Goal: Task Accomplishment & Management: Complete application form

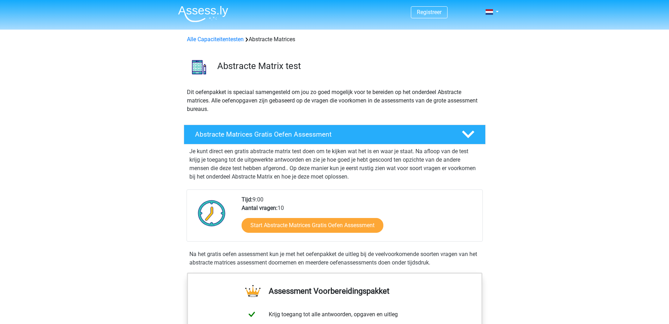
scroll to position [71, 0]
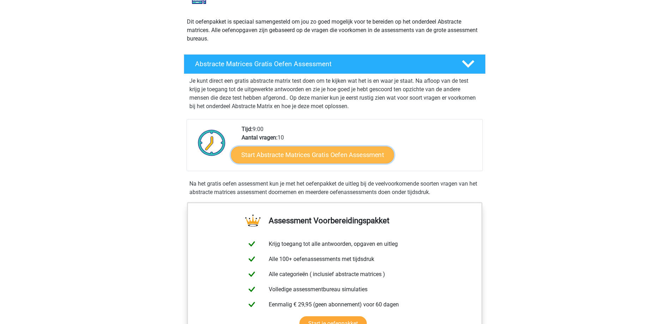
click at [321, 156] on link "Start Abstracte Matrices Gratis Oefen Assessment" at bounding box center [312, 154] width 163 height 17
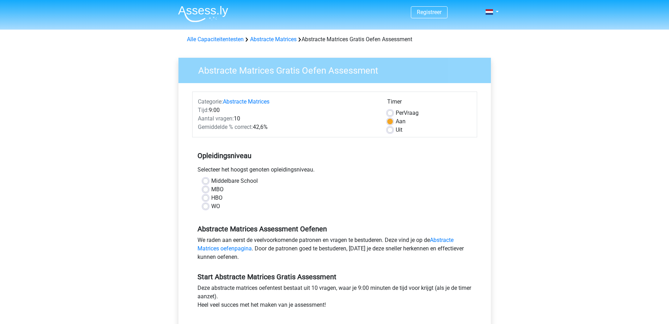
click at [208, 210] on div "WO" at bounding box center [335, 206] width 264 height 8
click at [211, 207] on label "WO" at bounding box center [215, 206] width 9 height 8
click at [206, 207] on input "WO" at bounding box center [206, 205] width 6 height 7
radio input "true"
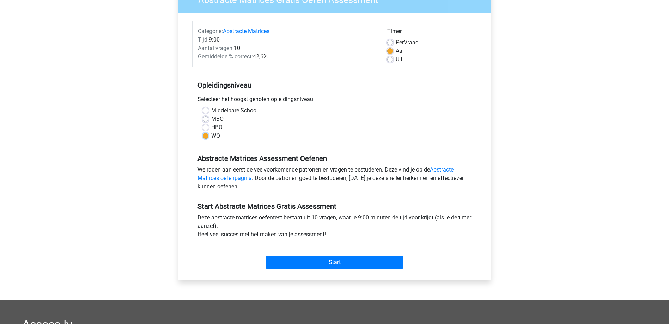
scroll to position [141, 0]
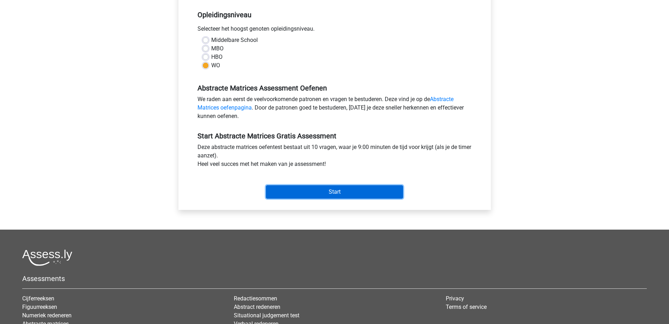
click at [297, 191] on input "Start" at bounding box center [334, 192] width 137 height 13
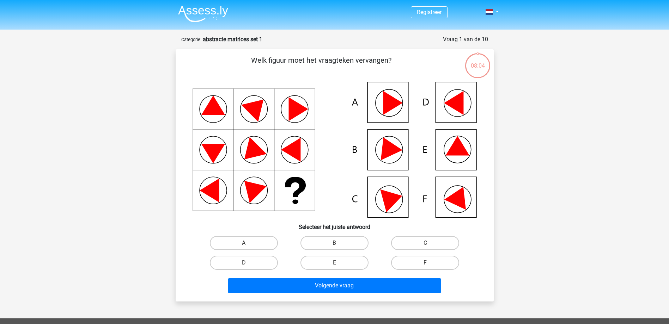
click at [379, 107] on icon at bounding box center [335, 150] width 284 height 136
click at [254, 262] on label "D" at bounding box center [244, 263] width 68 height 14
click at [248, 263] on input "D" at bounding box center [246, 265] width 5 height 5
radio input "true"
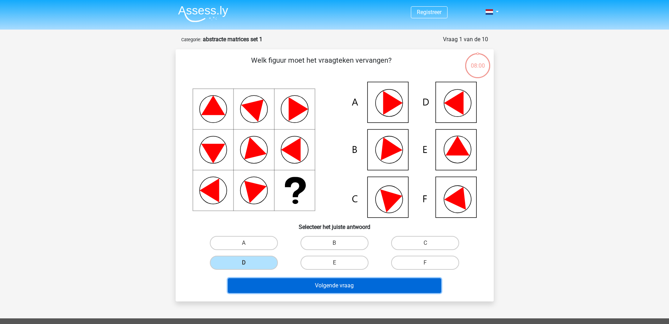
click at [311, 290] on button "Volgende vraag" at bounding box center [334, 286] width 213 height 15
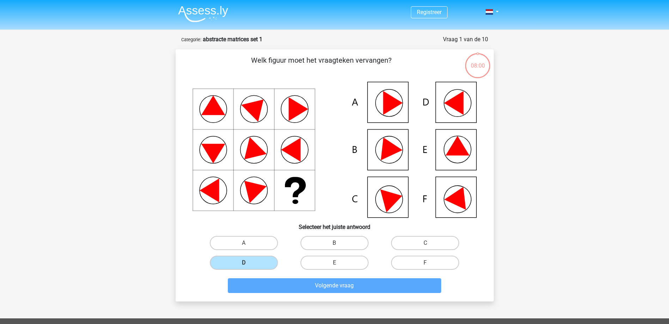
scroll to position [35, 0]
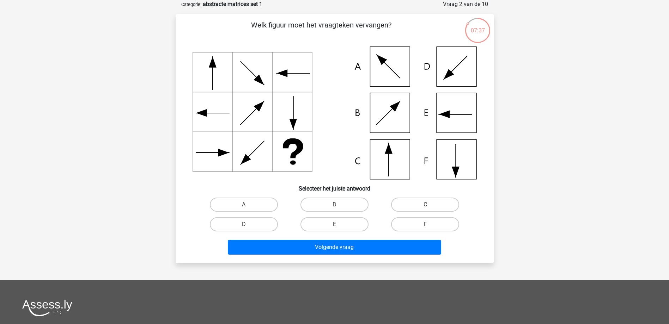
click at [432, 205] on label "C" at bounding box center [425, 205] width 68 height 14
click at [430, 205] on input "C" at bounding box center [427, 207] width 5 height 5
radio input "true"
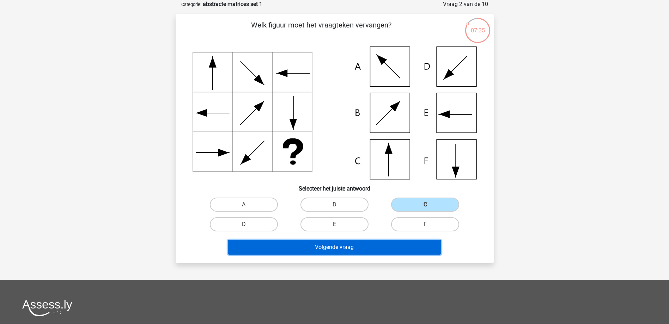
click at [341, 250] on button "Volgende vraag" at bounding box center [334, 247] width 213 height 15
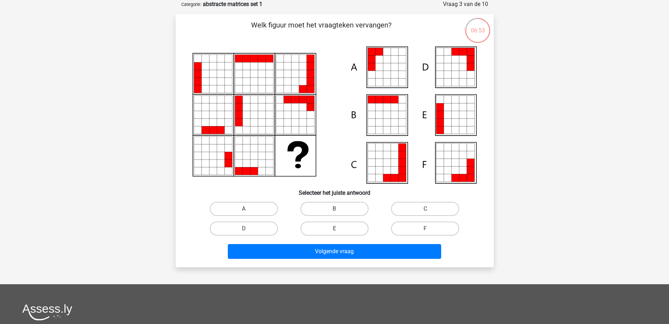
click at [400, 82] on icon at bounding box center [402, 83] width 8 height 8
click at [255, 206] on label "A" at bounding box center [244, 209] width 68 height 14
click at [248, 209] on input "A" at bounding box center [246, 211] width 5 height 5
radio input "true"
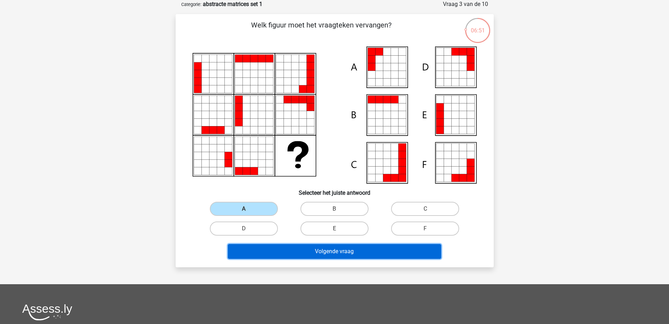
click at [320, 250] on button "Volgende vraag" at bounding box center [334, 251] width 213 height 15
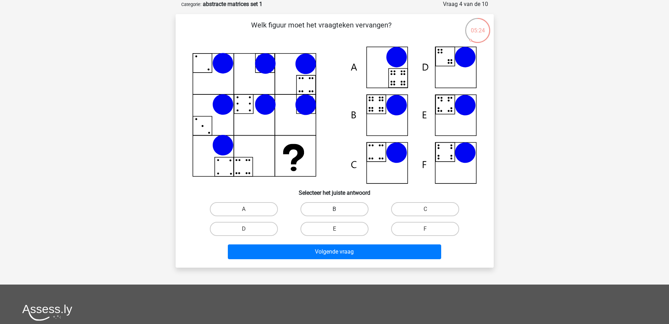
click at [328, 210] on label "B" at bounding box center [334, 209] width 68 height 14
click at [334, 210] on input "B" at bounding box center [336, 211] width 5 height 5
radio input "true"
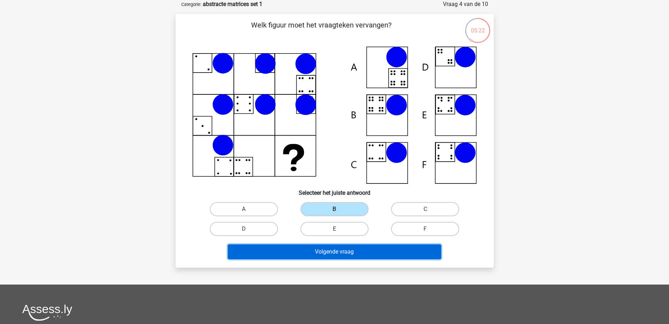
click at [328, 250] on button "Volgende vraag" at bounding box center [334, 252] width 213 height 15
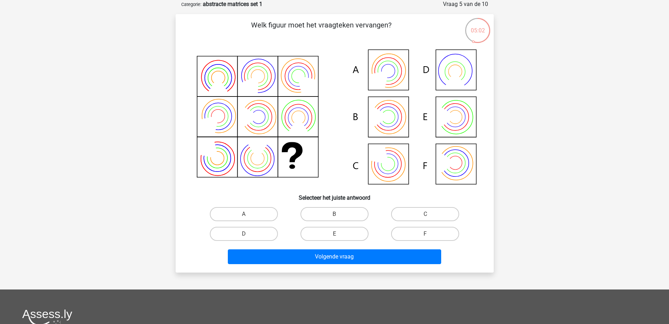
click at [390, 121] on icon at bounding box center [335, 118] width 284 height 142
click at [338, 214] on input "B" at bounding box center [336, 216] width 5 height 5
radio input "true"
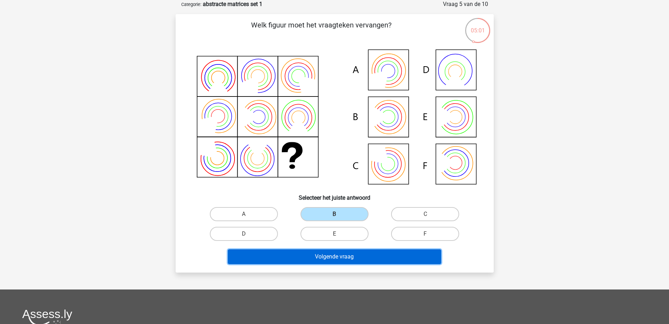
click at [327, 255] on button "Volgende vraag" at bounding box center [334, 257] width 213 height 15
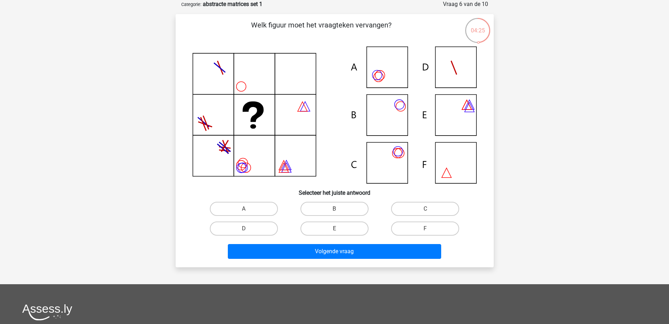
click at [393, 156] on icon at bounding box center [335, 115] width 284 height 137
click at [429, 211] on input "C" at bounding box center [427, 211] width 5 height 5
radio input "true"
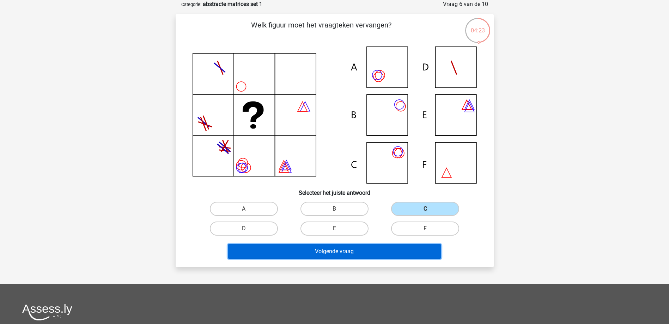
click at [362, 252] on button "Volgende vraag" at bounding box center [334, 251] width 213 height 15
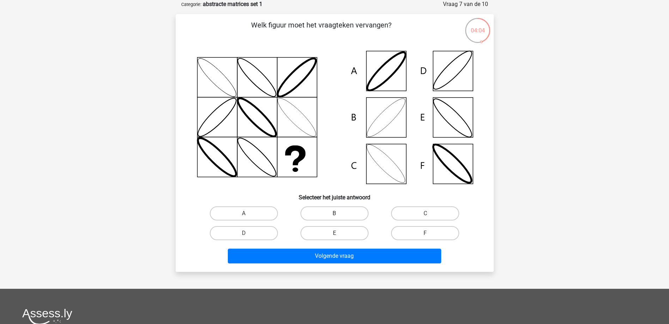
click at [326, 210] on label "B" at bounding box center [334, 214] width 68 height 14
click at [334, 214] on input "B" at bounding box center [336, 216] width 5 height 5
radio input "true"
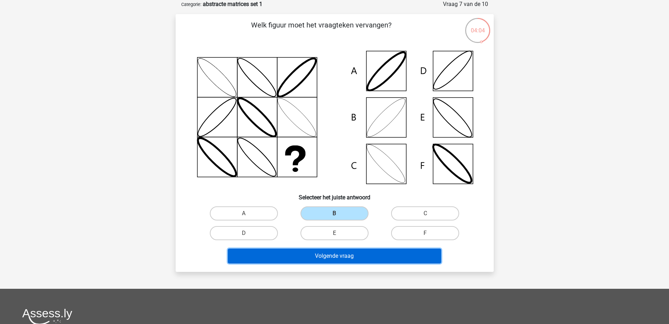
click at [336, 253] on button "Volgende vraag" at bounding box center [334, 256] width 213 height 15
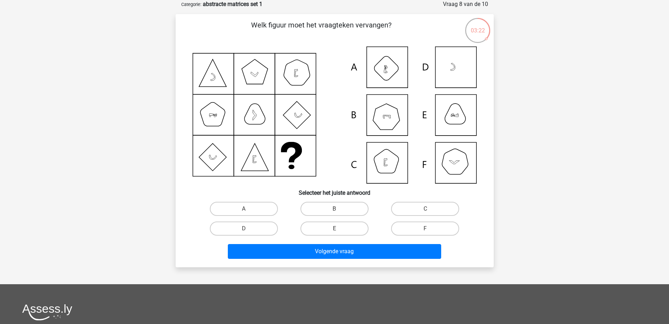
click at [397, 123] on icon at bounding box center [335, 115] width 284 height 137
click at [340, 211] on label "B" at bounding box center [334, 209] width 68 height 14
click at [339, 211] on input "B" at bounding box center [336, 211] width 5 height 5
radio input "true"
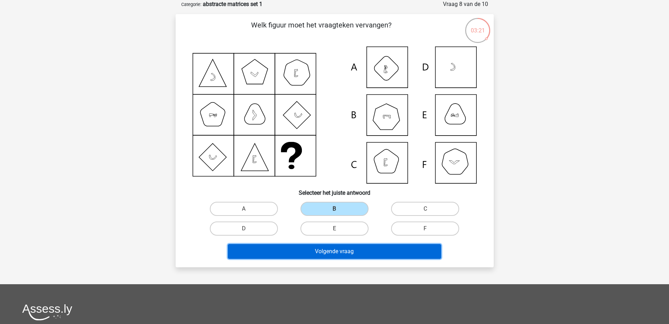
click at [333, 257] on button "Volgende vraag" at bounding box center [334, 251] width 213 height 15
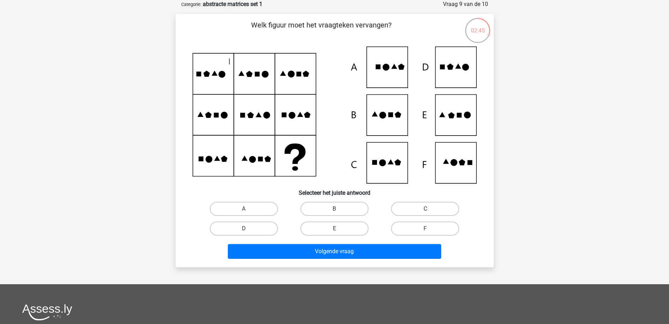
click at [247, 75] on icon at bounding box center [249, 74] width 6 height 6
click at [306, 75] on icon at bounding box center [306, 74] width 6 height 6
click at [208, 117] on icon at bounding box center [208, 115] width 6 height 6
click at [251, 117] on icon at bounding box center [250, 115] width 6 height 6
click at [310, 117] on icon at bounding box center [335, 115] width 284 height 137
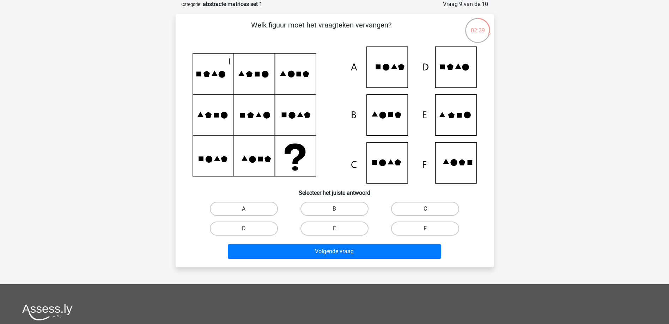
click at [223, 161] on icon at bounding box center [224, 159] width 6 height 6
click at [265, 160] on icon at bounding box center [267, 159] width 6 height 6
click at [278, 160] on icon at bounding box center [335, 115] width 284 height 137
click at [466, 124] on icon at bounding box center [335, 115] width 284 height 137
click at [459, 123] on icon at bounding box center [335, 115] width 284 height 137
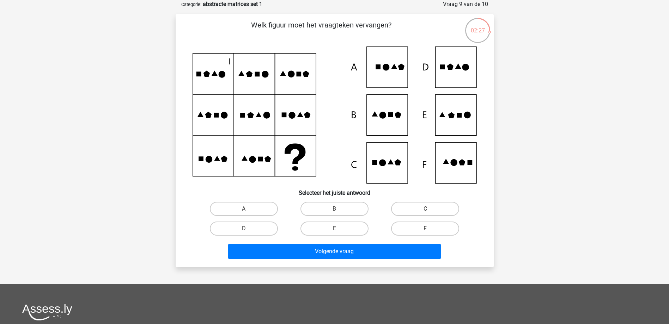
click at [451, 117] on icon at bounding box center [451, 116] width 6 height 6
click at [332, 231] on label "E" at bounding box center [334, 229] width 68 height 14
click at [334, 231] on input "E" at bounding box center [336, 231] width 5 height 5
radio input "true"
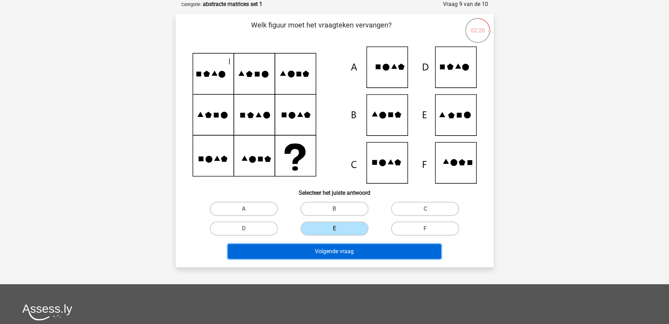
click at [336, 253] on button "Volgende vraag" at bounding box center [334, 251] width 213 height 15
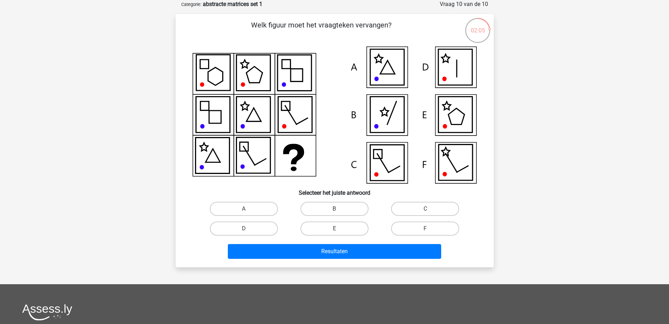
click at [202, 148] on icon at bounding box center [204, 147] width 8 height 8
click at [216, 161] on icon at bounding box center [212, 156] width 34 height 36
click at [243, 147] on icon at bounding box center [253, 156] width 34 height 36
click at [258, 165] on icon at bounding box center [253, 156] width 34 height 36
click at [424, 210] on label "C" at bounding box center [425, 209] width 68 height 14
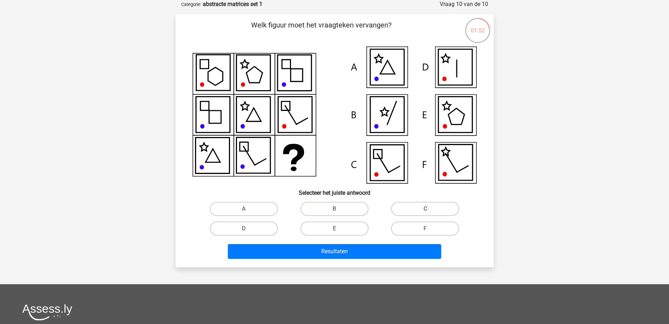
click at [425, 210] on input "C" at bounding box center [427, 211] width 5 height 5
radio input "true"
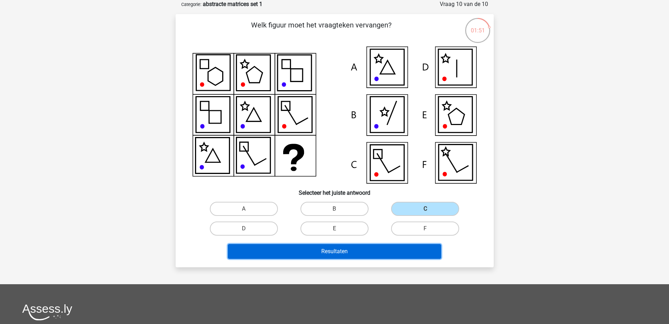
click at [353, 250] on button "Resultaten" at bounding box center [334, 251] width 213 height 15
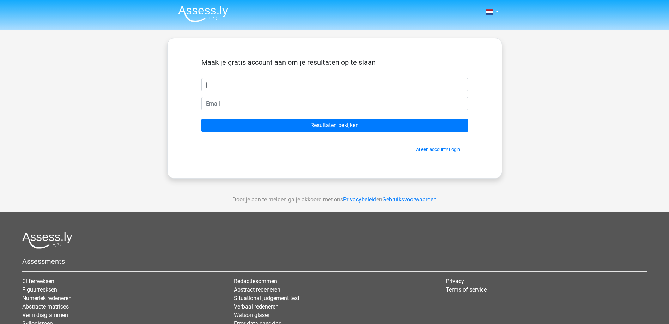
type input "Jeroen"
type input "j.van.leeuwen@moore-drv.nl"
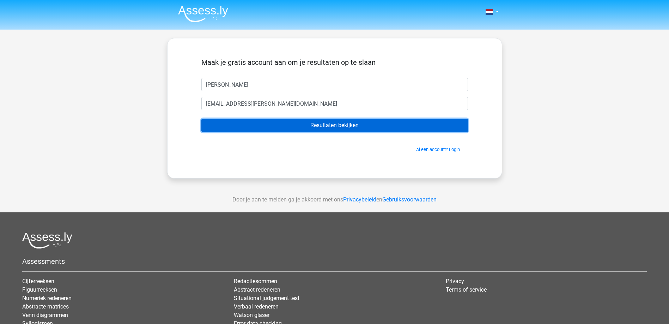
click at [309, 127] on input "Resultaten bekijken" at bounding box center [334, 125] width 267 height 13
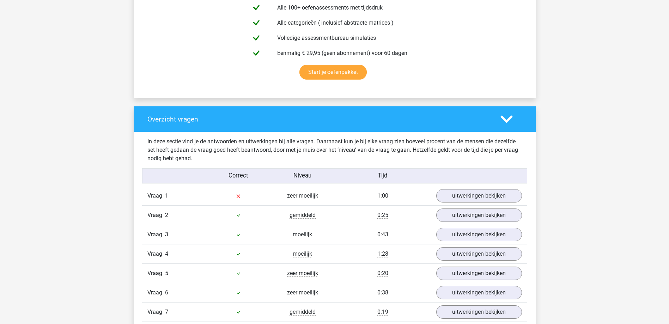
scroll to position [494, 0]
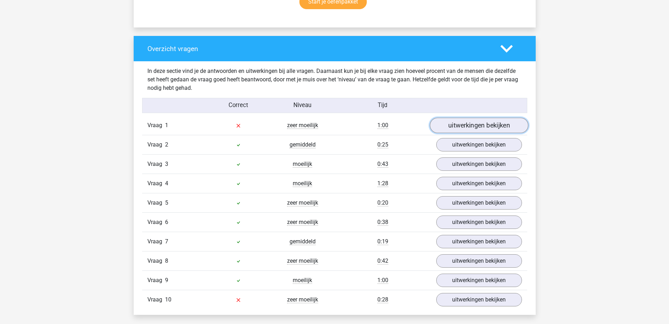
click at [511, 126] on link "uitwerkingen bekijken" at bounding box center [479, 126] width 98 height 16
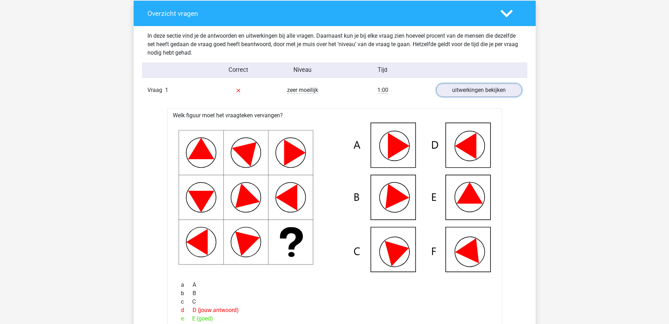
scroll to position [564, 0]
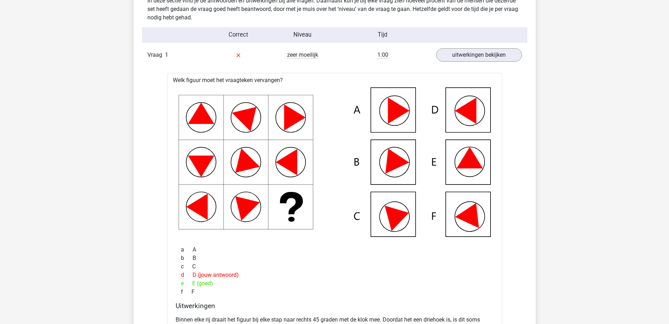
click at [473, 164] on icon at bounding box center [469, 158] width 26 height 22
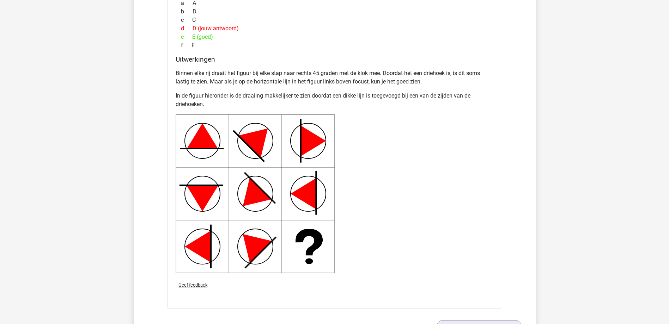
scroll to position [1058, 0]
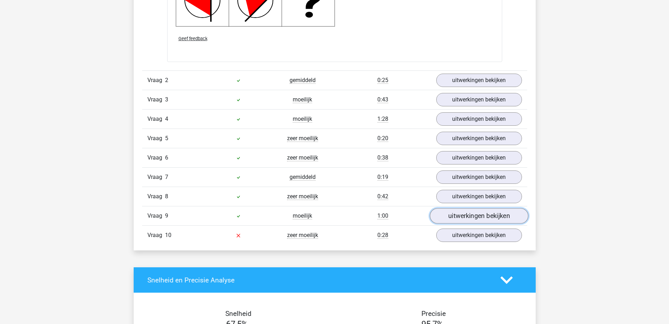
click at [465, 217] on link "uitwerkingen bekijken" at bounding box center [479, 217] width 98 height 16
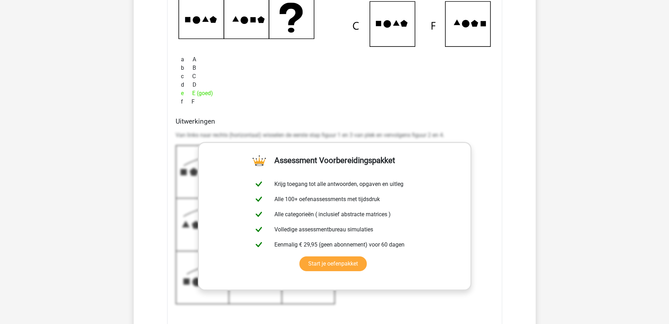
scroll to position [1305, 0]
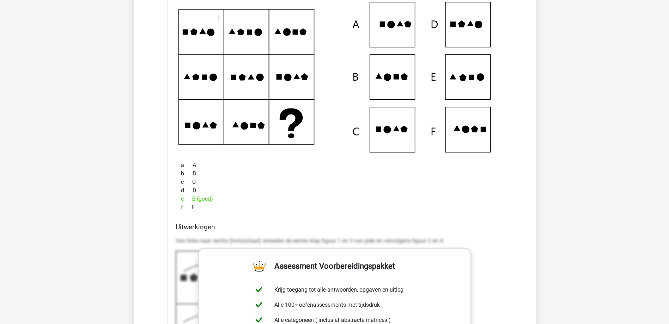
click at [302, 184] on div "c C" at bounding box center [335, 182] width 318 height 8
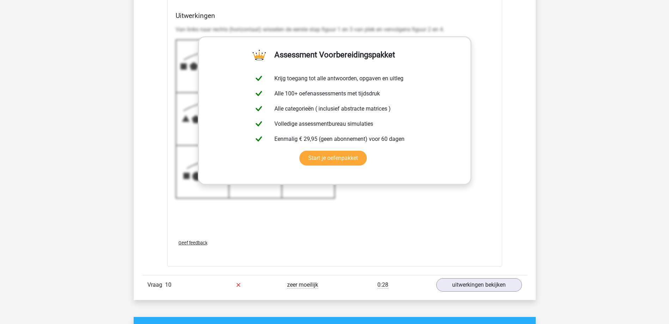
scroll to position [1658, 0]
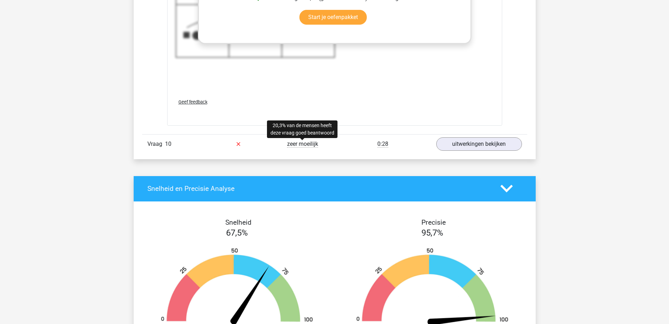
click at [300, 142] on span "zeer moeilijk" at bounding box center [302, 144] width 31 height 7
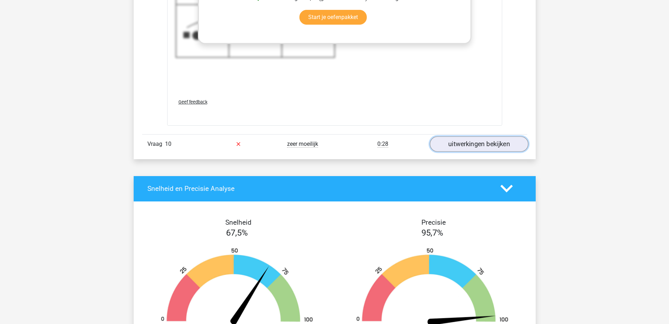
click at [480, 146] on link "uitwerkingen bekijken" at bounding box center [479, 144] width 98 height 16
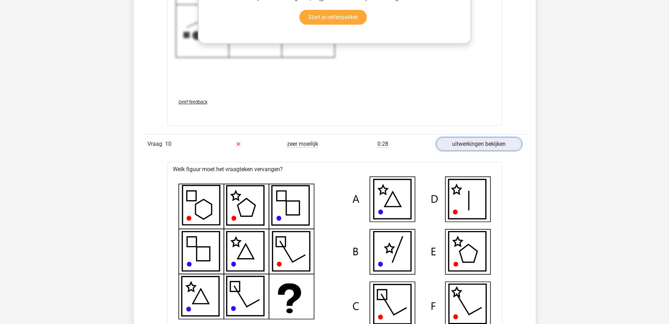
scroll to position [1834, 0]
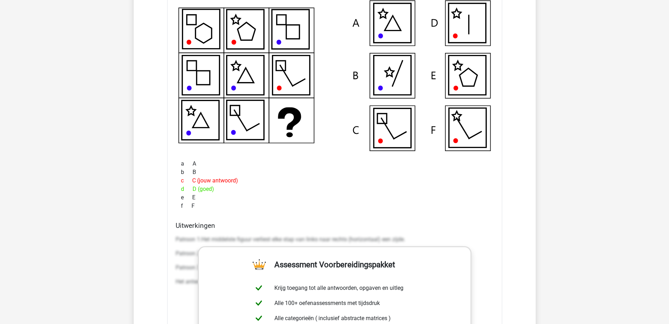
click at [201, 190] on div "d D (goed)" at bounding box center [335, 189] width 318 height 8
